Goal: Information Seeking & Learning: Find specific fact

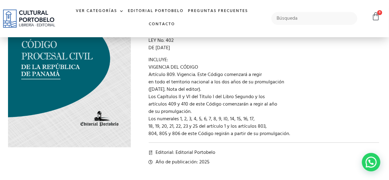
scroll to position [92, 0]
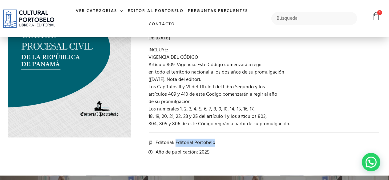
drag, startPoint x: 219, startPoint y: 143, endPoint x: 176, endPoint y: 141, distance: 43.1
click at [176, 141] on li "Editorial: Editorial Portobelo" at bounding box center [264, 142] width 230 height 7
copy span "Editorial Portobelo"
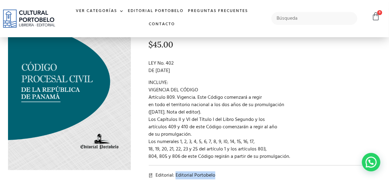
scroll to position [0, 0]
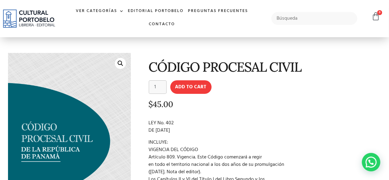
drag, startPoint x: 296, startPoint y: 124, endPoint x: 145, endPoint y: 71, distance: 159.8
click at [145, 71] on div "CÓDIGO PROCESAL CIVIL CÓDIGO PROCESAL CIVIL quantity 1 Add to cart $ 45.00 LEY …" at bounding box center [259, 151] width 250 height 203
copy div "CÓDIGO PROCESAL CIVIL CÓDIGO PROCESAL CIVIL quantity Add to cart $ 45.00 LEY No…"
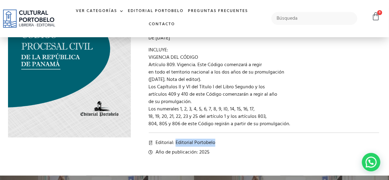
scroll to position [154, 0]
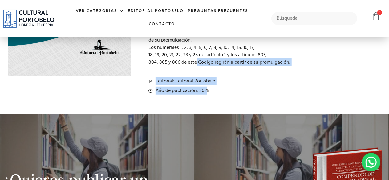
drag, startPoint x: 207, startPoint y: 91, endPoint x: 201, endPoint y: 72, distance: 20.1
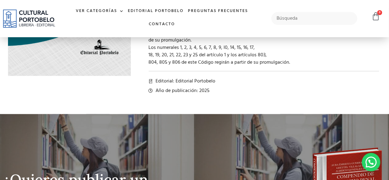
click at [215, 87] on li "Año de publicación: 2025" at bounding box center [264, 90] width 230 height 7
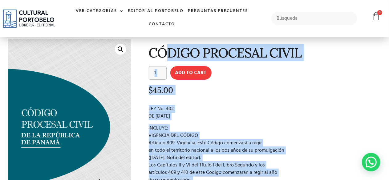
scroll to position [0, 0]
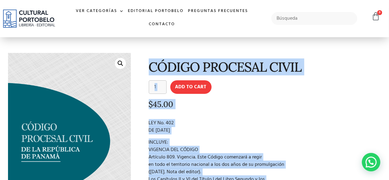
drag, startPoint x: 198, startPoint y: 86, endPoint x: 145, endPoint y: 62, distance: 58.2
click at [145, 62] on div "CÓDIGO PROCESAL CIVIL CÓDIGO PROCESAL CIVIL quantity 1 Add to cart $ 45.00 LEY …" at bounding box center [259, 151] width 250 height 203
copy div "CÓDIGO PROCESAL CIVIL CÓDIGO PROCESAL CIVIL quantity Add to cart $ 45.00 LEY No…"
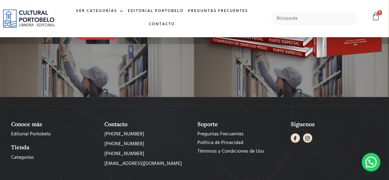
scroll to position [380, 0]
